Goal: Task Accomplishment & Management: Use online tool/utility

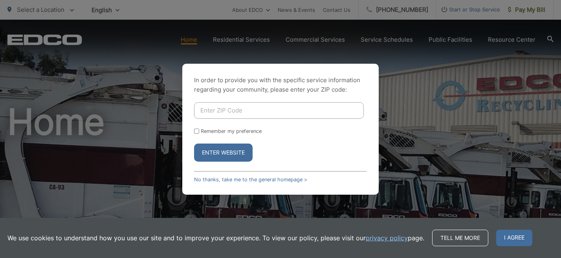
click at [222, 152] on button "Enter Website" at bounding box center [223, 152] width 59 height 18
click at [225, 150] on button "Enter Website" at bounding box center [223, 152] width 59 height 18
click at [232, 109] on input "Enter ZIP Code" at bounding box center [279, 110] width 170 height 17
type input "91945"
click at [215, 151] on button "Enter Website" at bounding box center [223, 152] width 59 height 18
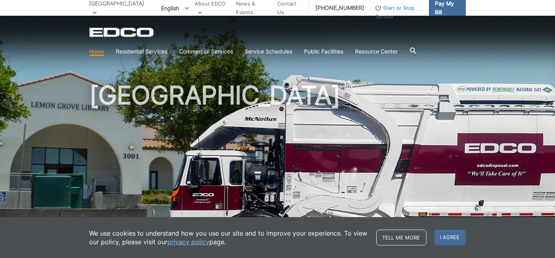
click at [460, 9] on span "Pay My Bill" at bounding box center [447, 7] width 25 height 17
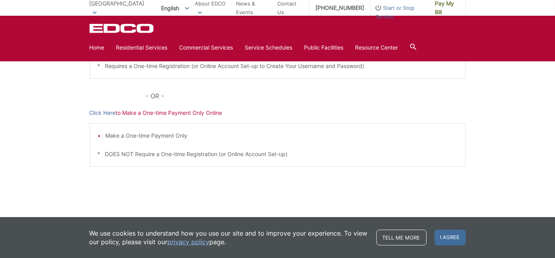
scroll to position [300, 0]
click at [90, 109] on link "Click Here" at bounding box center [103, 113] width 26 height 9
